Goal: Task Accomplishment & Management: Manage account settings

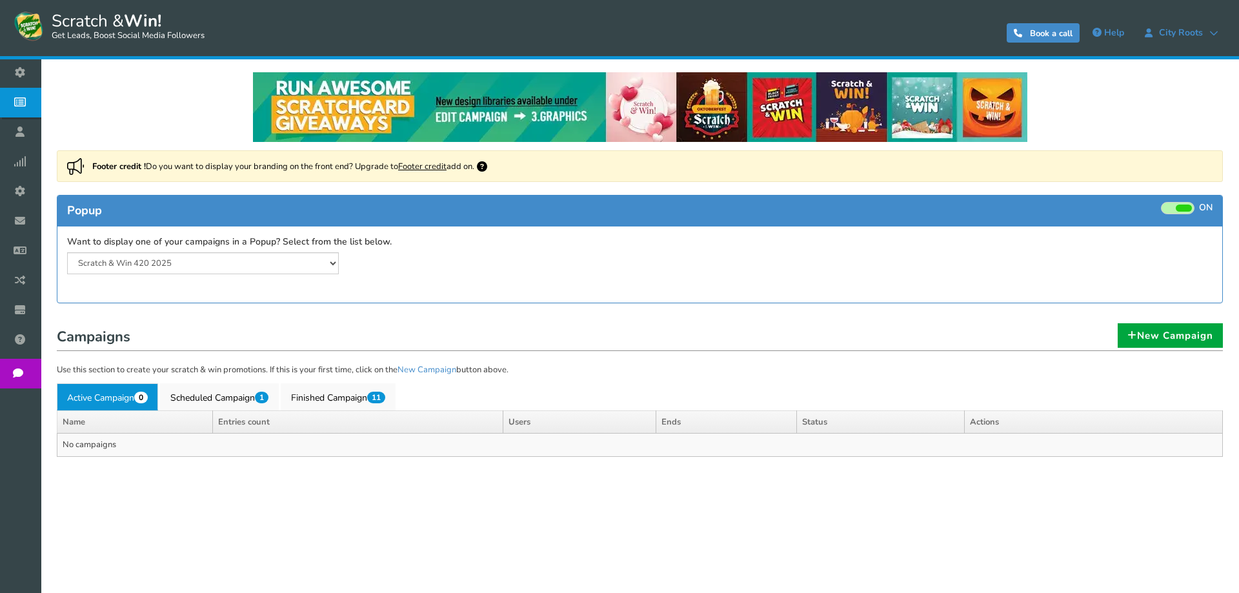
select select "20804"
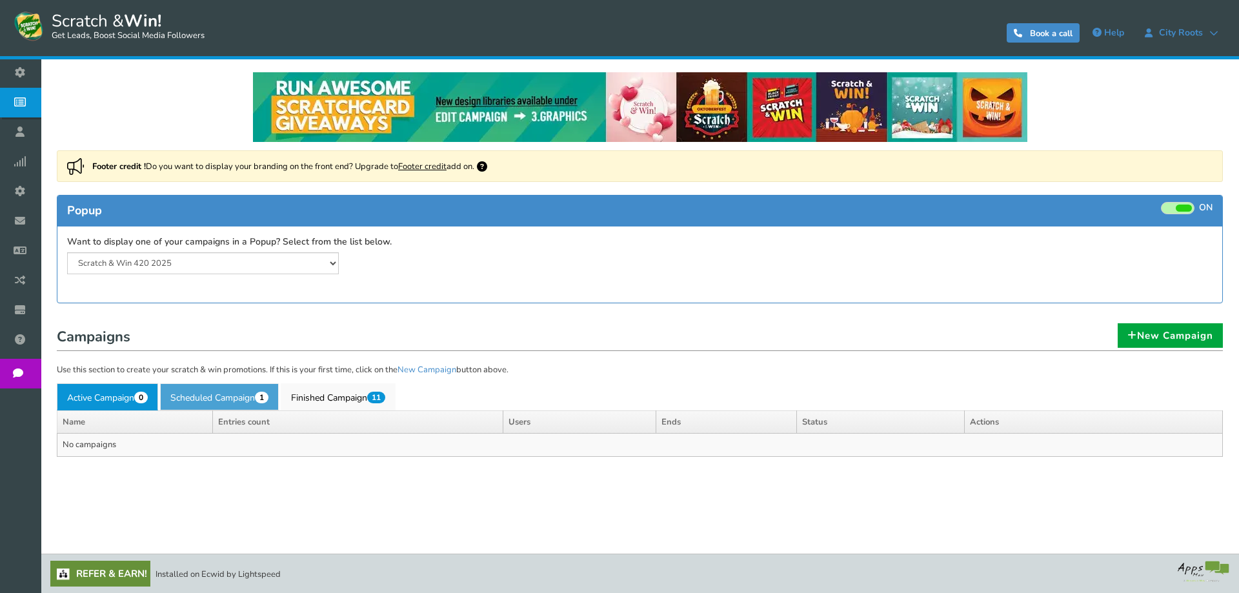
click at [222, 397] on link "Scheduled Campaign 1" at bounding box center [219, 396] width 119 height 27
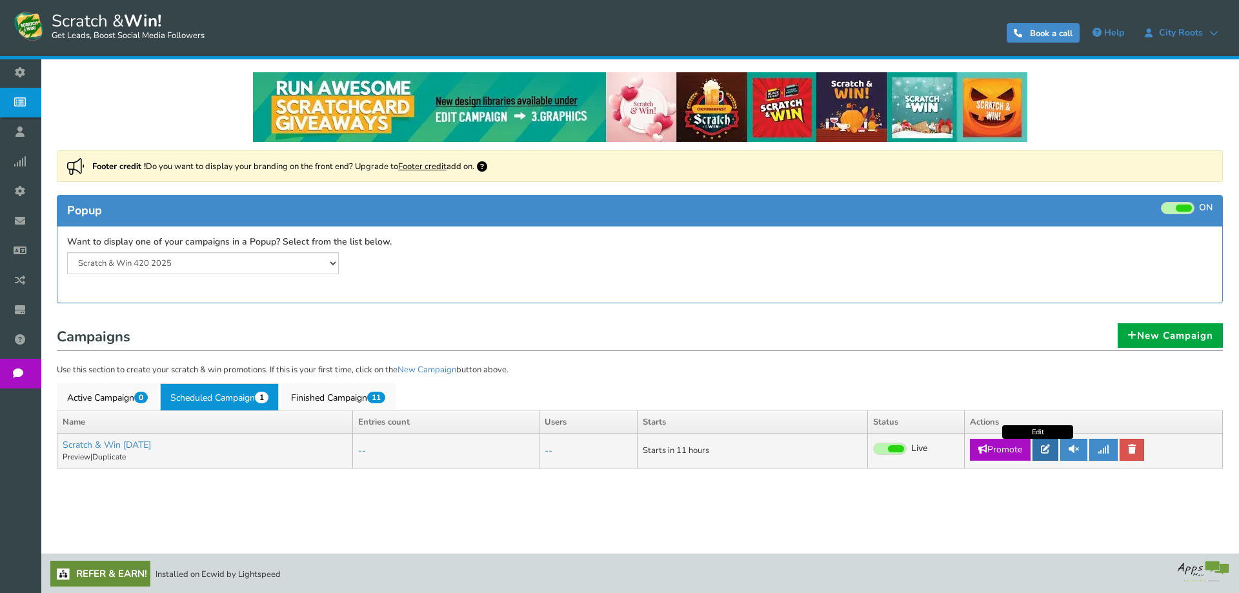
click at [1042, 448] on link at bounding box center [1046, 450] width 26 height 22
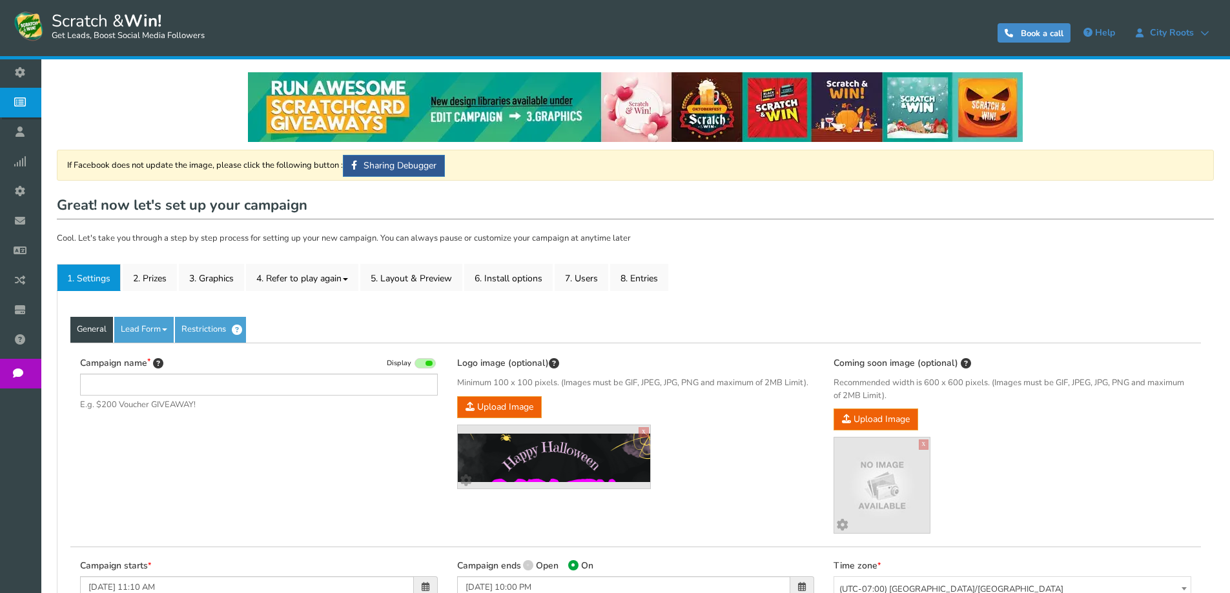
type input "Scratch & Win [DATE]"
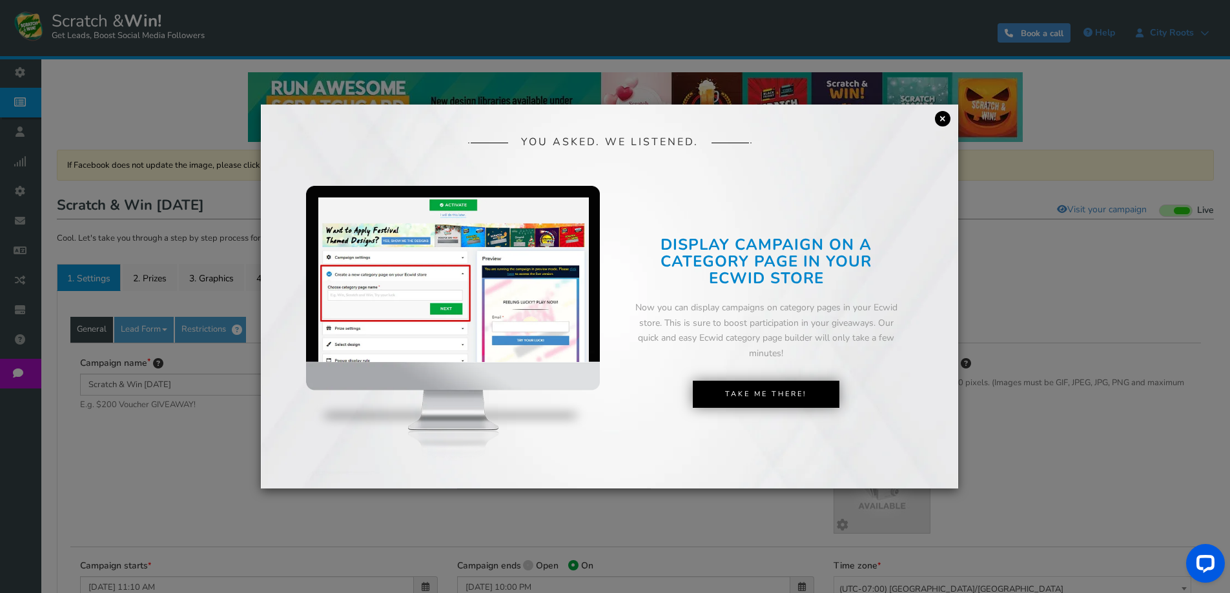
click at [946, 117] on link "×" at bounding box center [942, 118] width 15 height 15
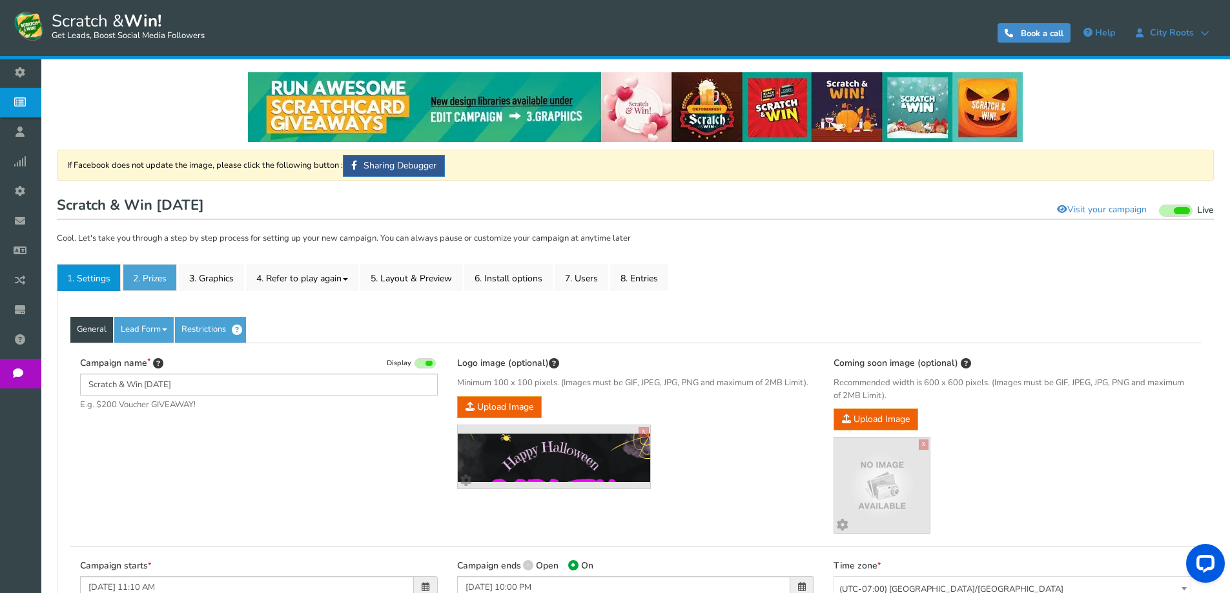
click at [157, 276] on link "2. Prizes" at bounding box center [150, 277] width 54 height 27
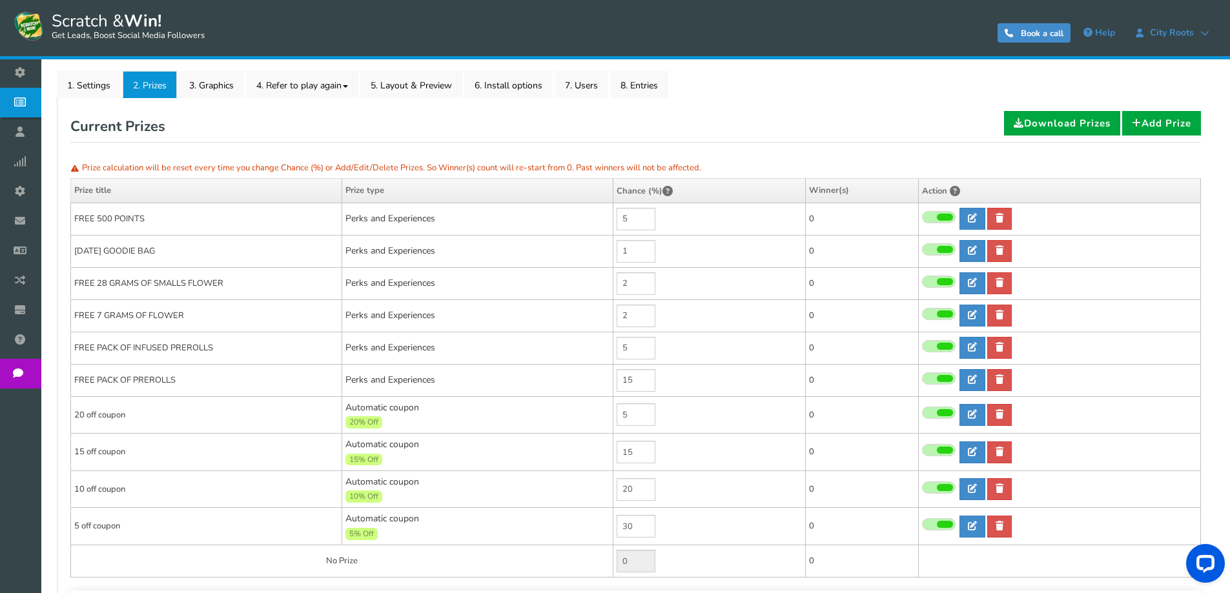
scroll to position [194, 0]
click at [974, 245] on link at bounding box center [972, 250] width 26 height 22
type input "[DATE] GOODIE BAG"
type textarea "WIN A FREE HALLOWEEN GOODIE BAG CONSIS OF THE FOLLOWING ITEM - GRINDER - 1 HIT …"
select select "Reward"
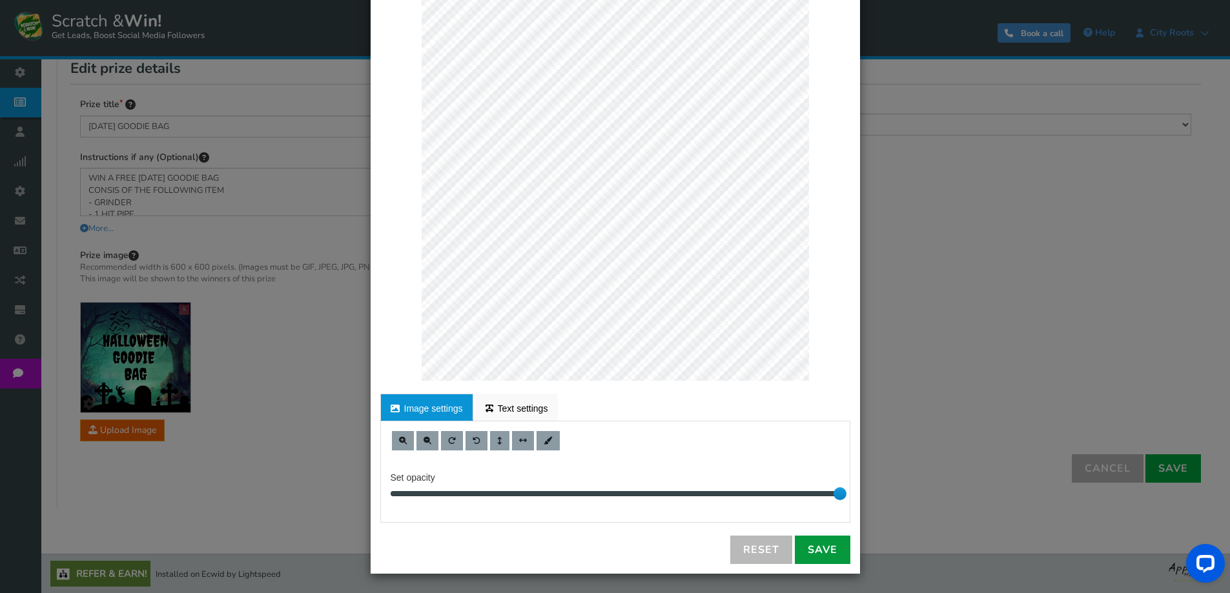
scroll to position [252, 0]
drag, startPoint x: 800, startPoint y: 545, endPoint x: 820, endPoint y: 547, distance: 20.7
click at [800, 545] on link "Save" at bounding box center [823, 550] width 56 height 28
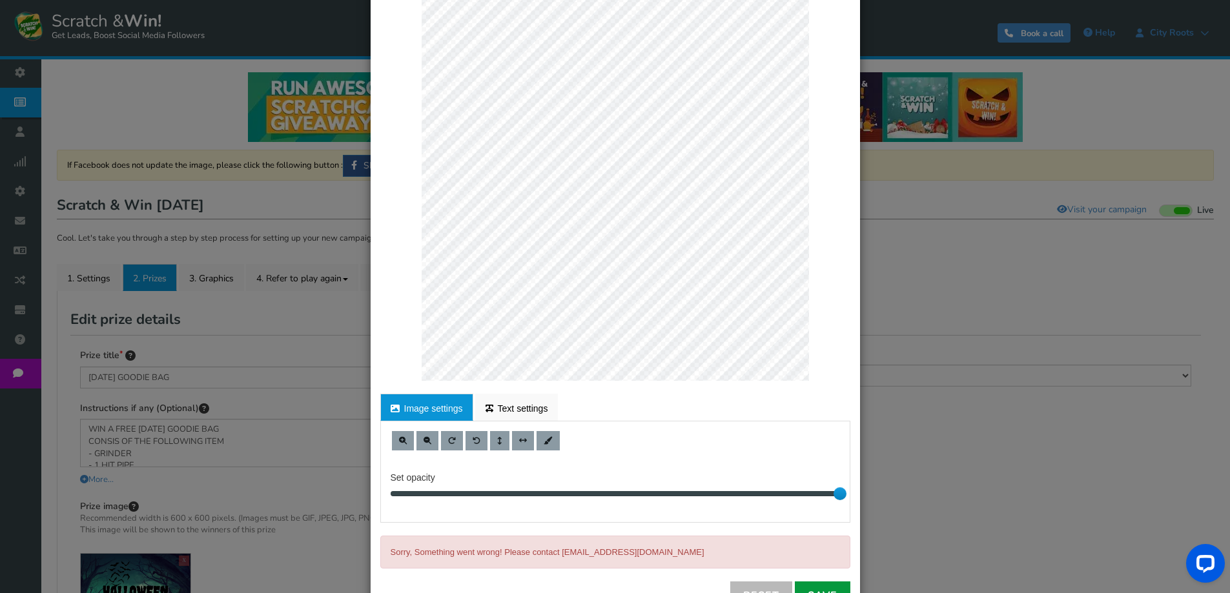
scroll to position [120, 0]
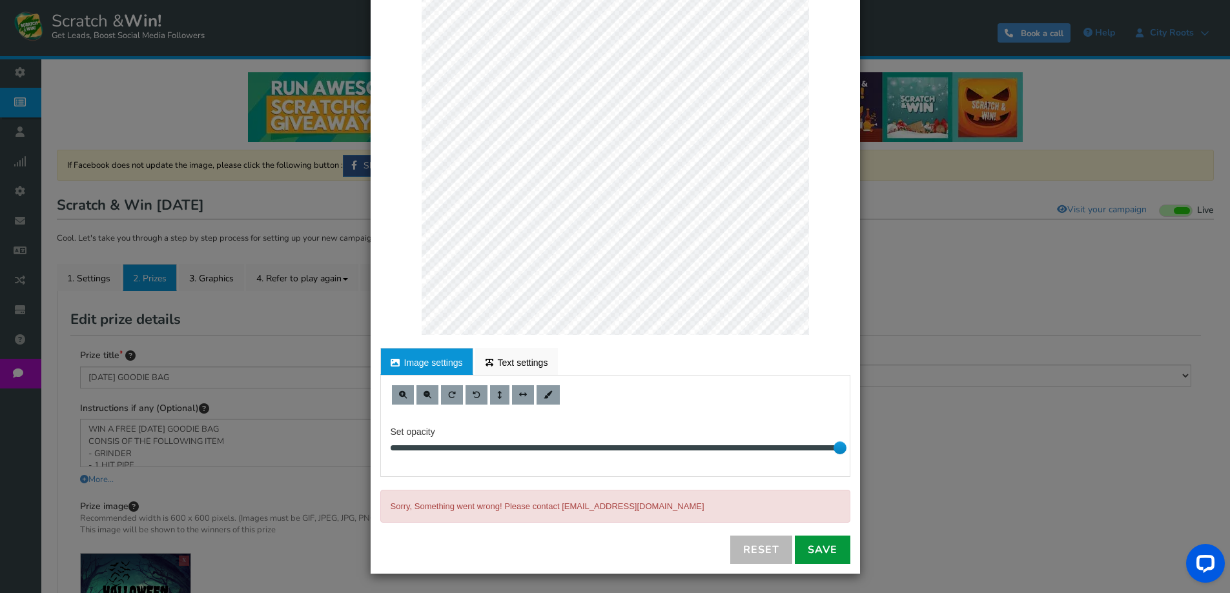
click at [817, 553] on link "Save" at bounding box center [823, 550] width 56 height 28
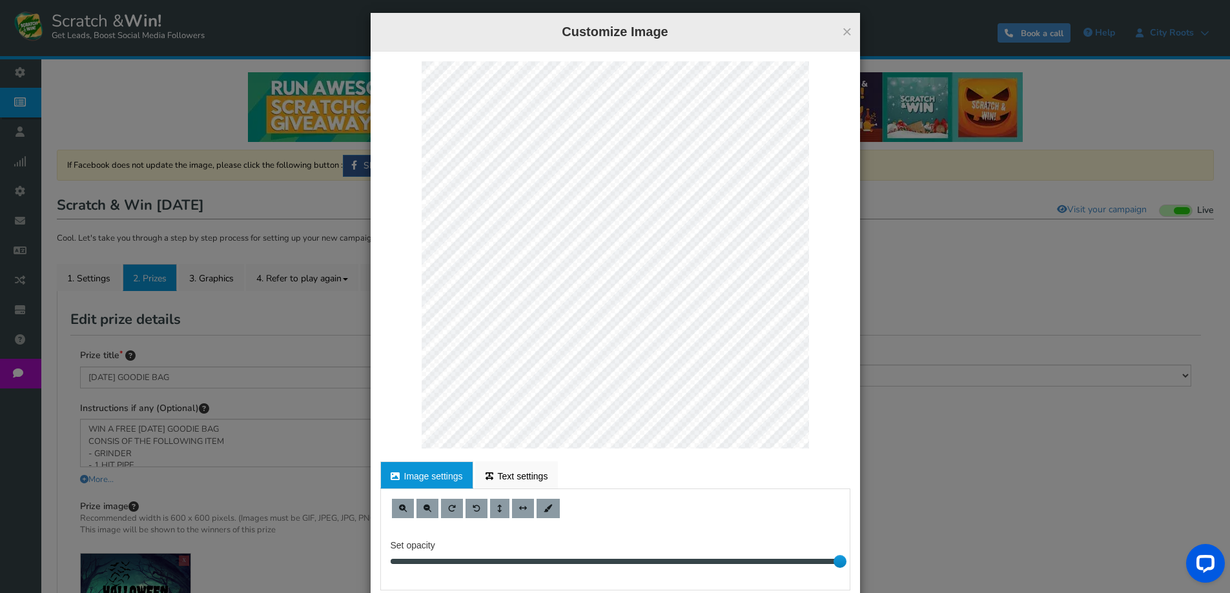
scroll to position [0, 0]
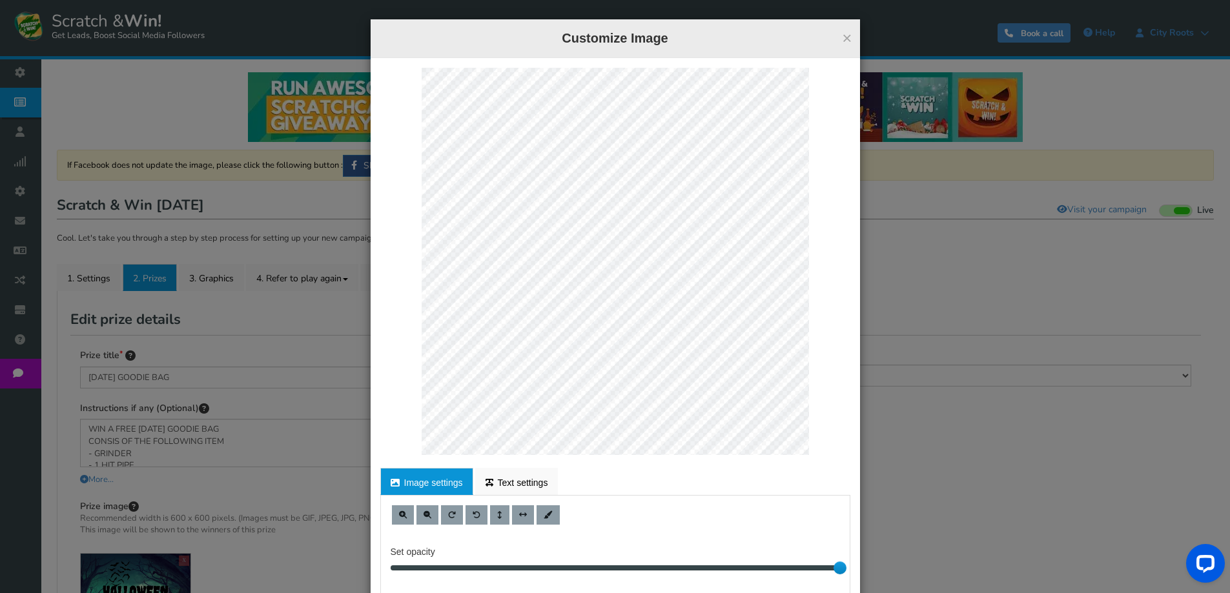
click at [848, 42] on div "× Customize Image" at bounding box center [615, 38] width 489 height 39
click at [842, 39] on button "×" at bounding box center [847, 38] width 10 height 17
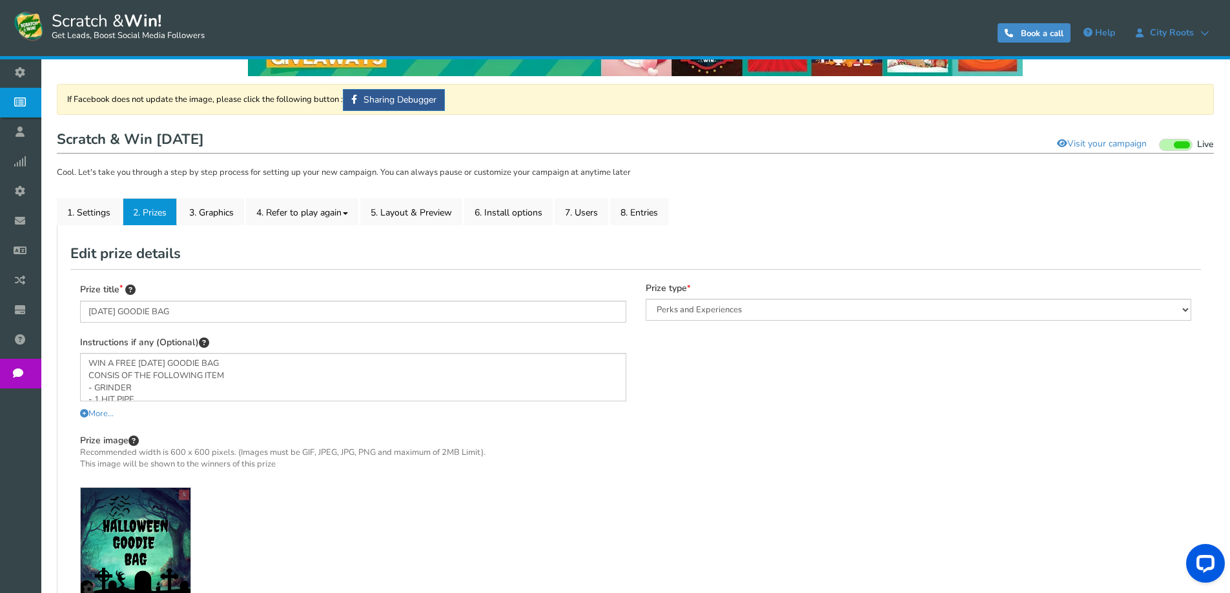
scroll to position [252, 0]
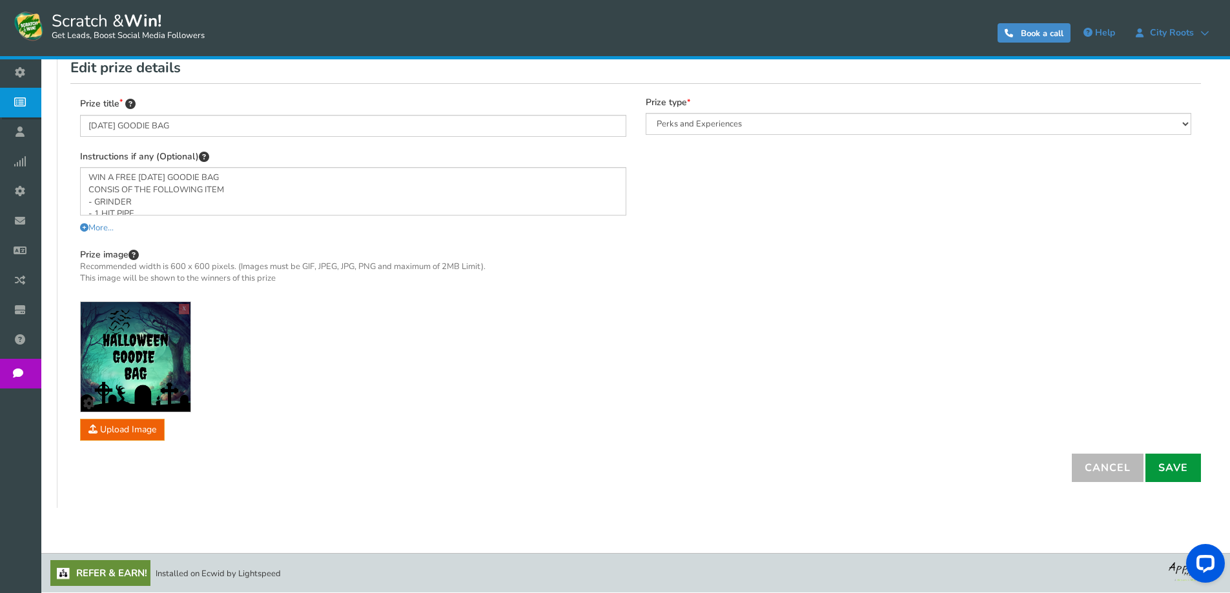
click at [1177, 468] on link "Save" at bounding box center [1173, 468] width 56 height 28
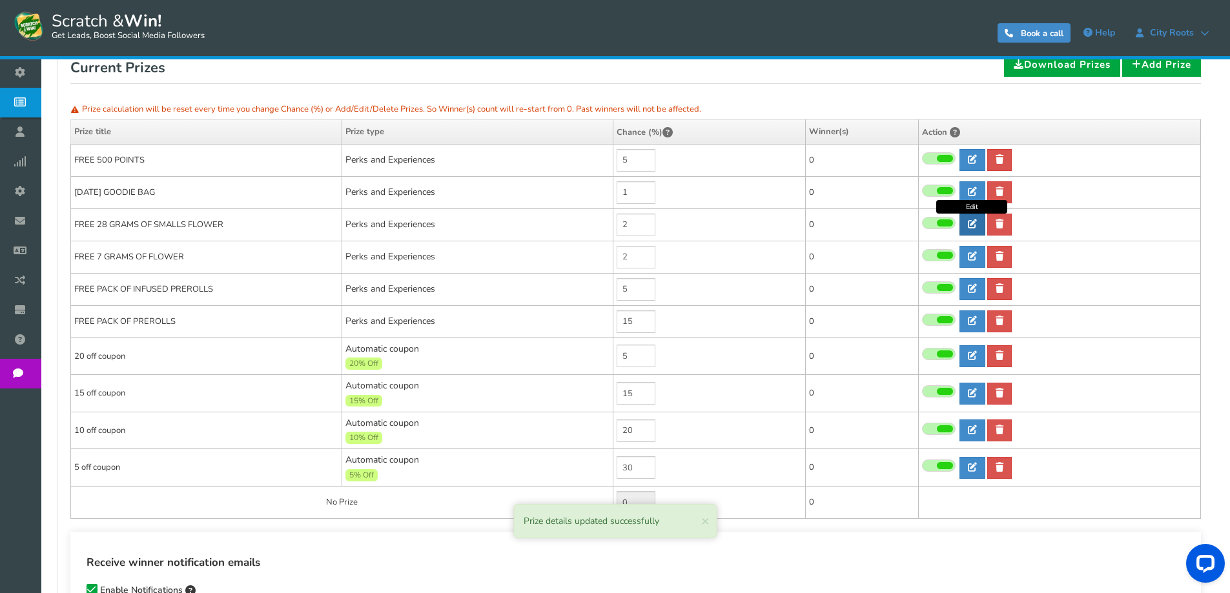
click at [977, 228] on link at bounding box center [972, 225] width 26 height 22
type input "FREE 28 GRAMS OF SMALLS FLOWER"
type textarea "WIN FREE PACK OF 28 GRAMS OF SMALLS. TEXT US AND WE WILL GIVE YOU A DISCOUNT CO…"
select select "Reward"
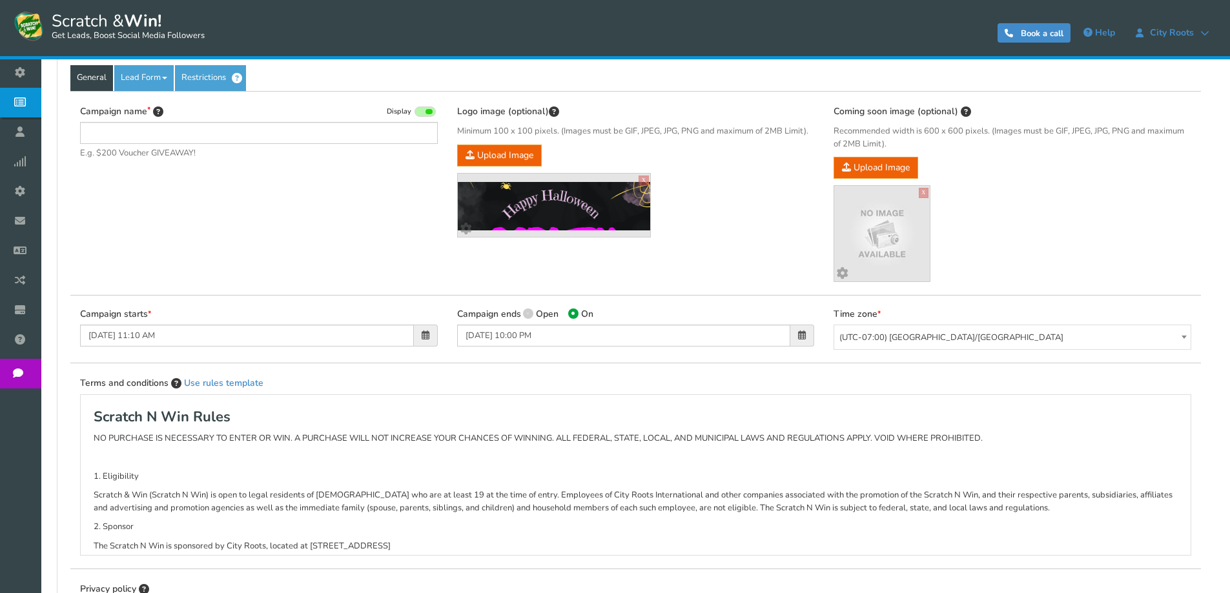
type input "Scratch & Win [DATE]"
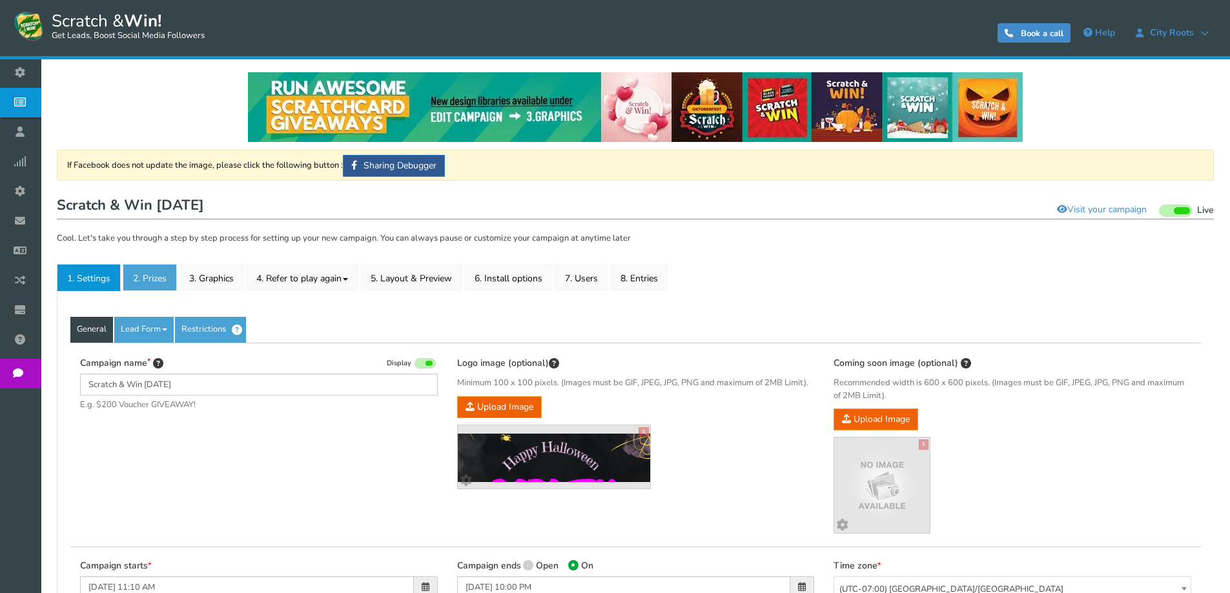
click at [154, 278] on link "2. Prizes" at bounding box center [150, 277] width 54 height 27
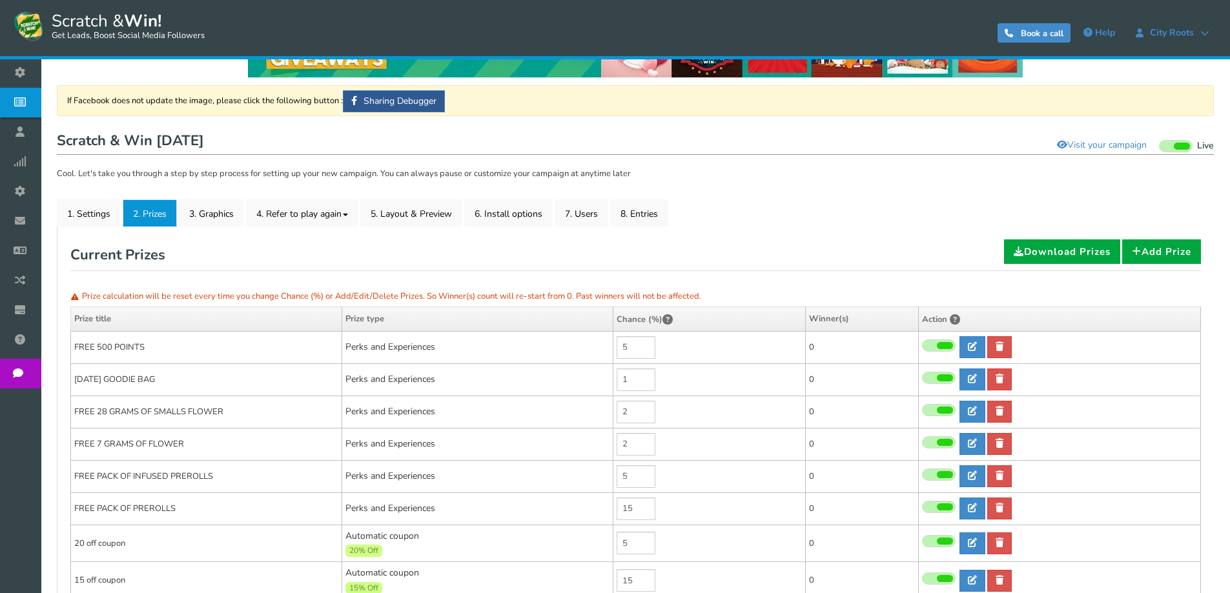
scroll to position [194, 0]
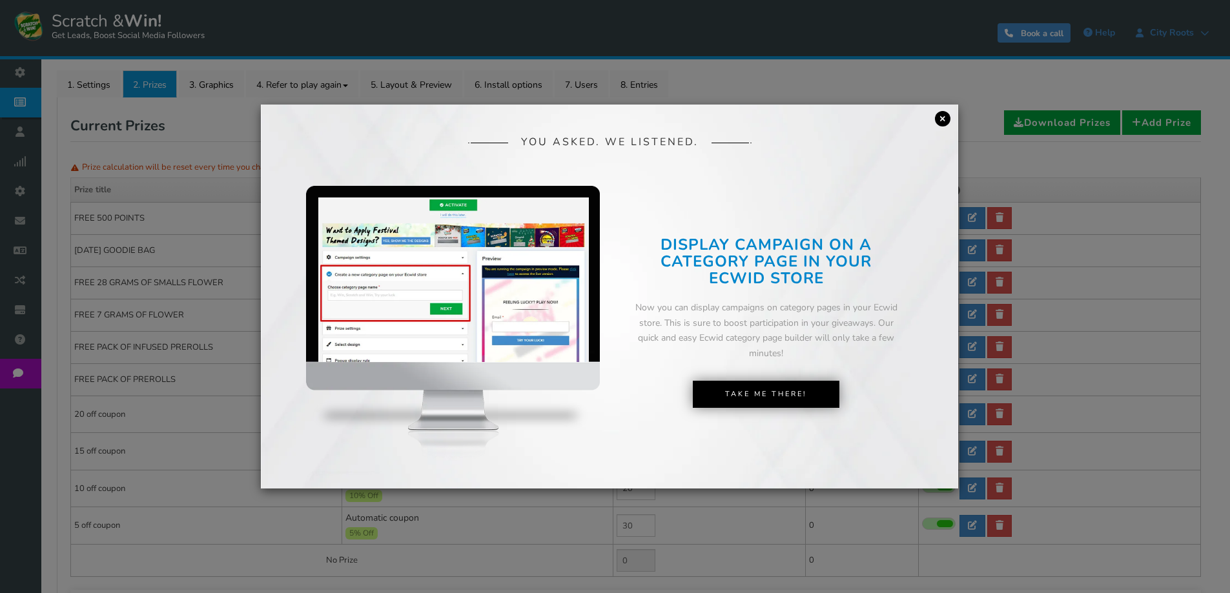
click at [937, 119] on link "×" at bounding box center [942, 118] width 15 height 15
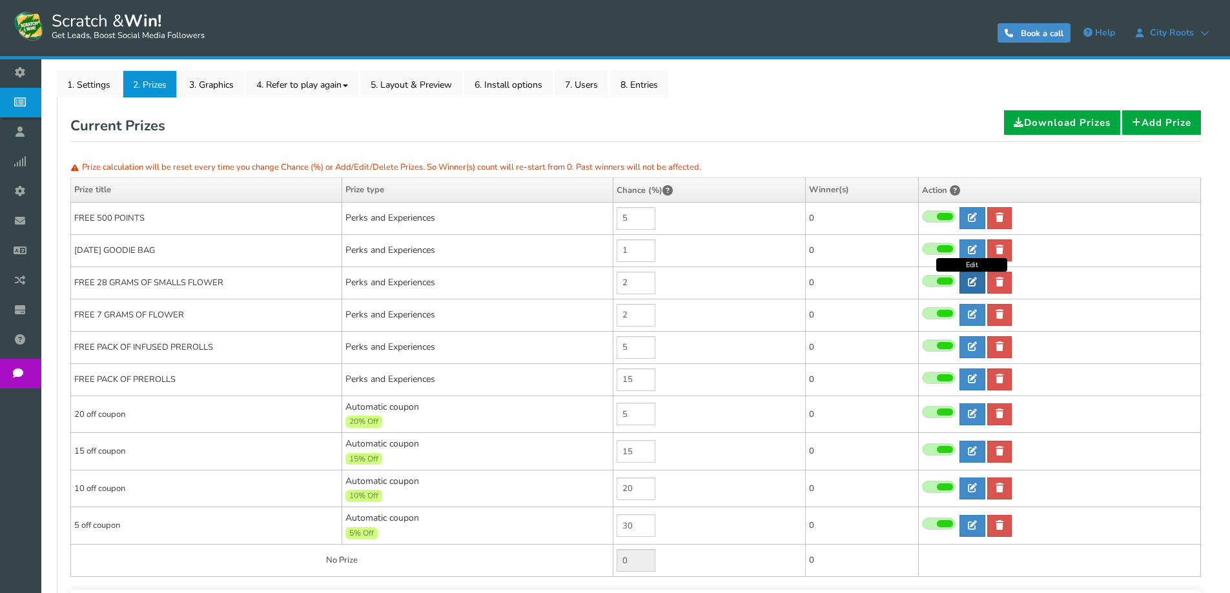
click at [973, 282] on icon at bounding box center [972, 282] width 9 height 9
type input "FREE 28 GRAMS OF SMALLS FLOWER"
type textarea "WIN FREE PACK OF 28 GRAMS OF SMALLS. TEXT US AND WE WILL GIVE YOU A DISCOUNT CO…"
select select "Reward"
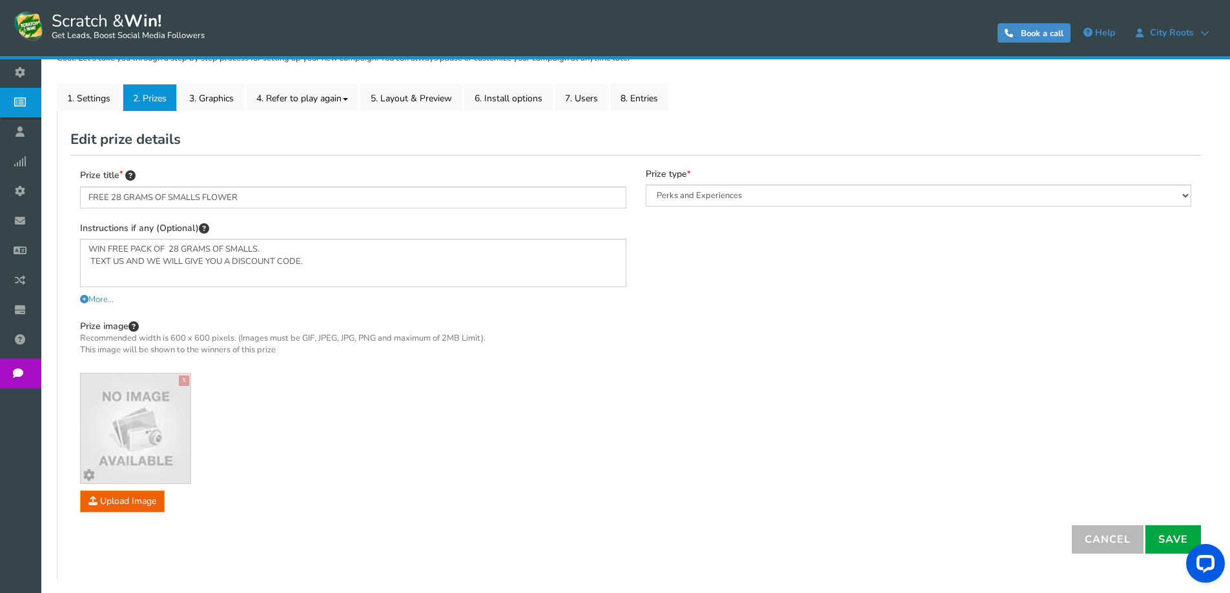
scroll to position [0, 0]
click at [77, 90] on link "1. Settings" at bounding box center [89, 97] width 64 height 27
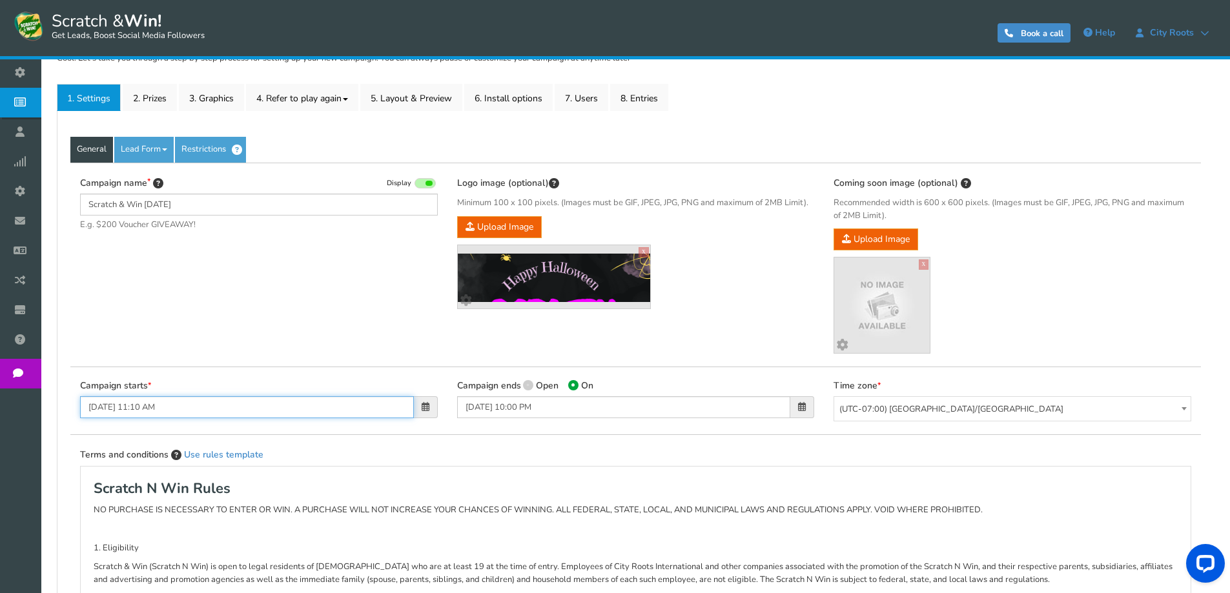
click at [325, 403] on input "[DATE] 11:10 AM" at bounding box center [247, 407] width 334 height 22
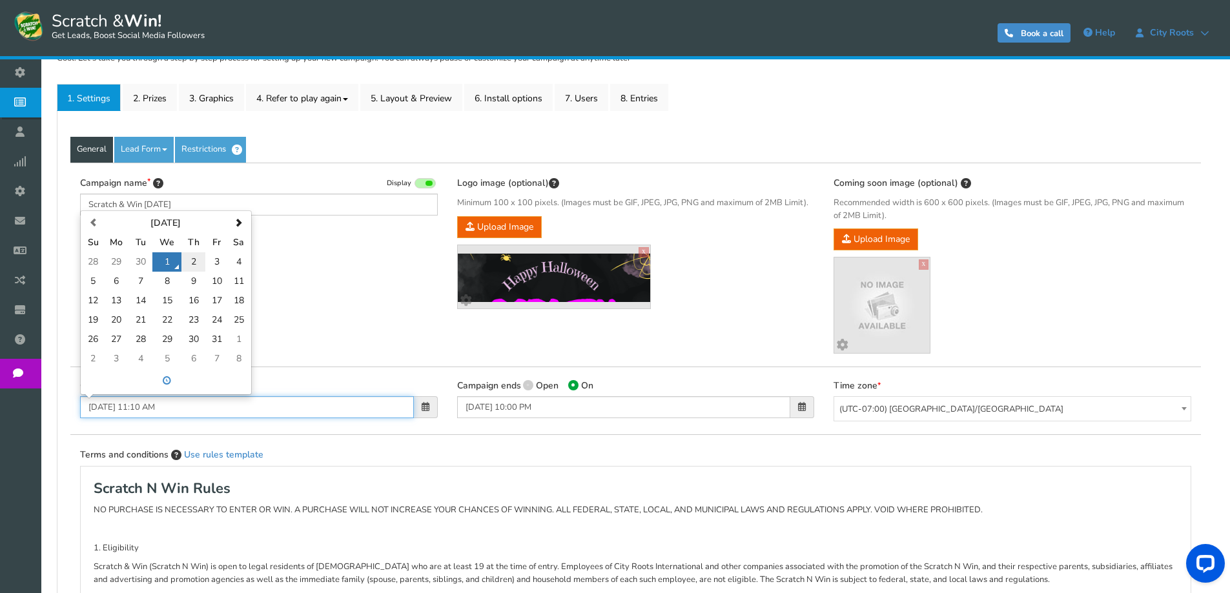
click at [184, 260] on td "2" at bounding box center [192, 261] width 23 height 19
click at [187, 371] on span at bounding box center [167, 381] width 165 height 21
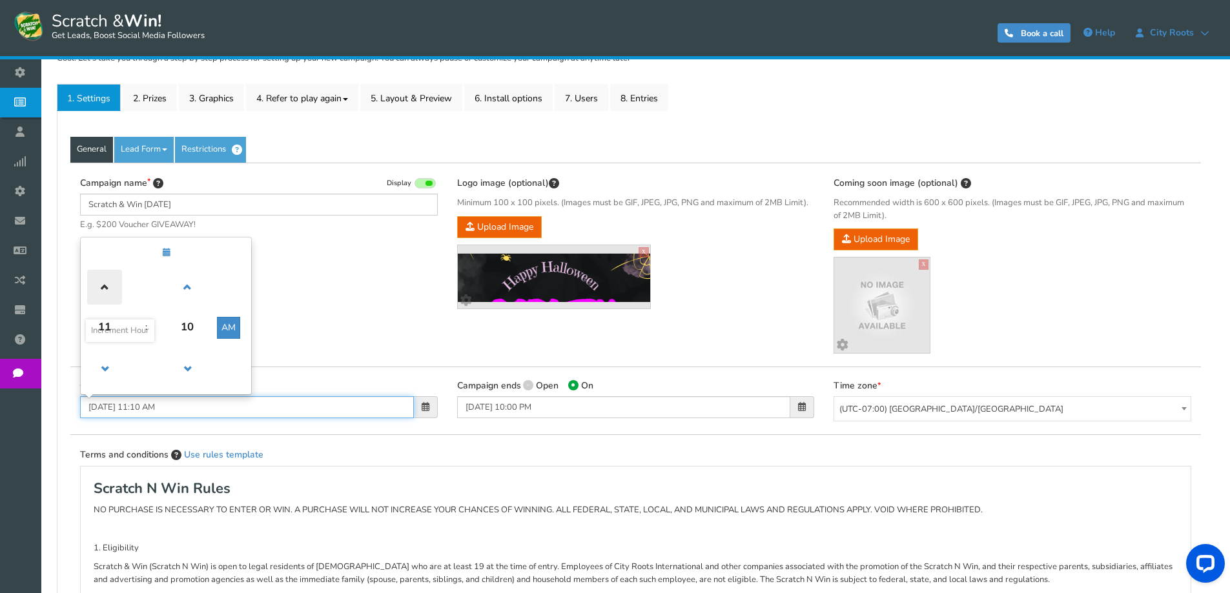
click at [114, 293] on span at bounding box center [104, 287] width 35 height 35
click at [225, 332] on button "PM" at bounding box center [229, 328] width 23 height 22
type input "[DATE] 12:10 AM"
click at [341, 316] on div "Campaign name Display Scratch & Win [DATE] E.g. $200 Voucher GIVEAWAY! Hide tot…" at bounding box center [635, 265] width 1130 height 205
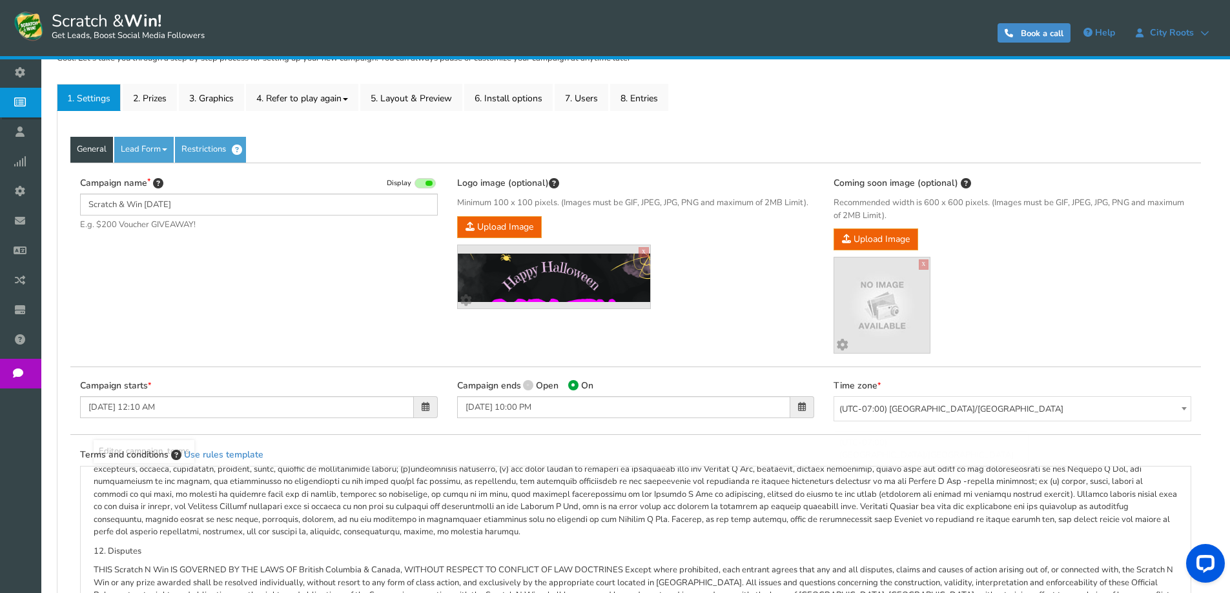
scroll to position [426, 0]
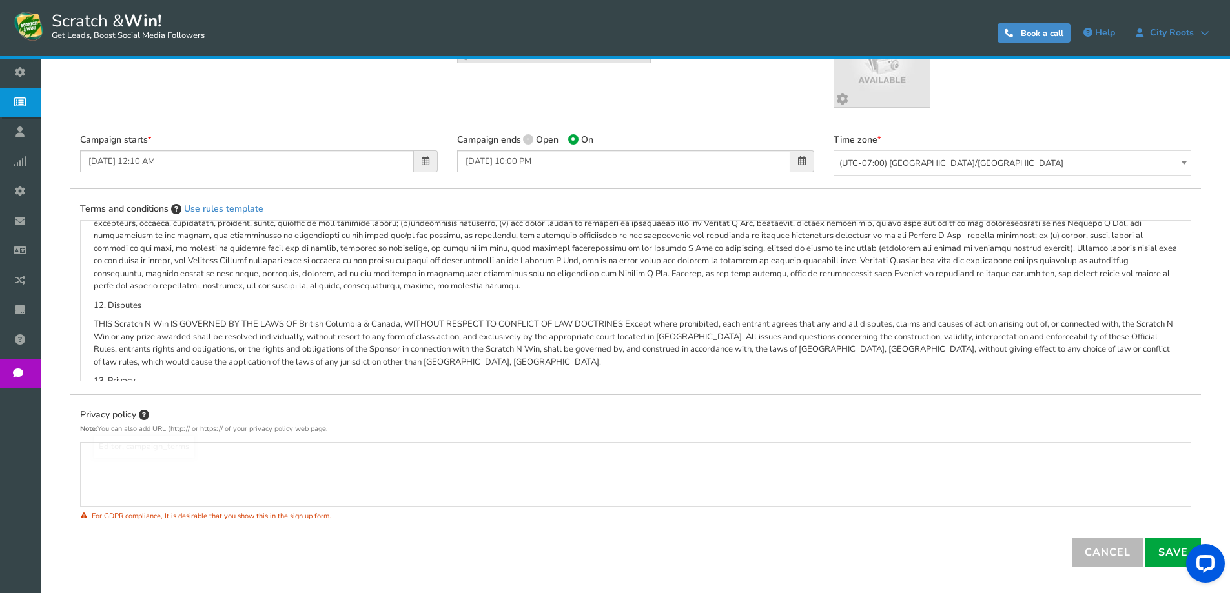
click at [1176, 549] on div at bounding box center [1203, 566] width 54 height 54
click at [1164, 547] on link "Save" at bounding box center [1173, 552] width 56 height 28
